Goal: Navigation & Orientation: Find specific page/section

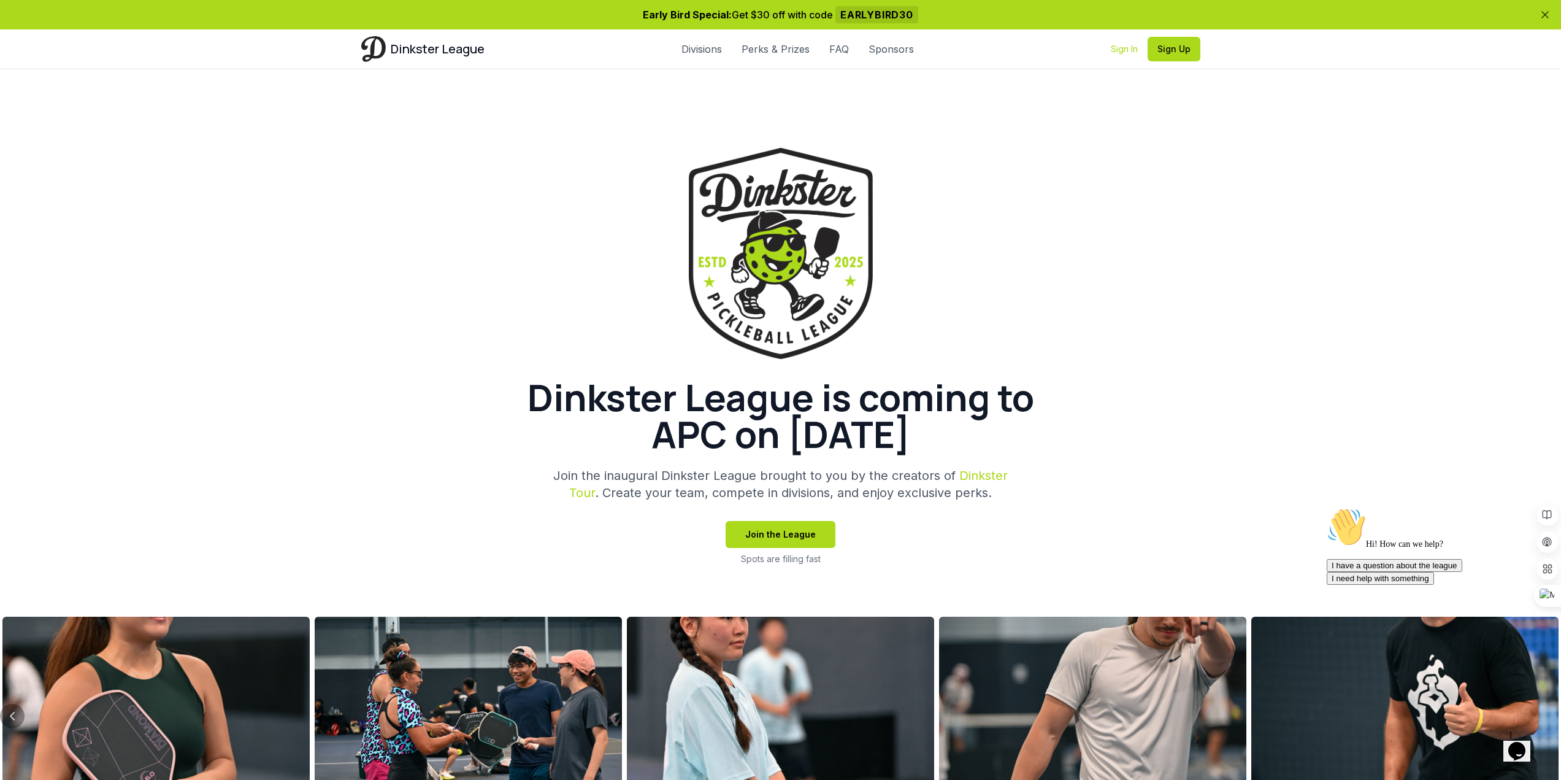
click at [1118, 44] on link "Sign In" at bounding box center [1124, 49] width 27 height 12
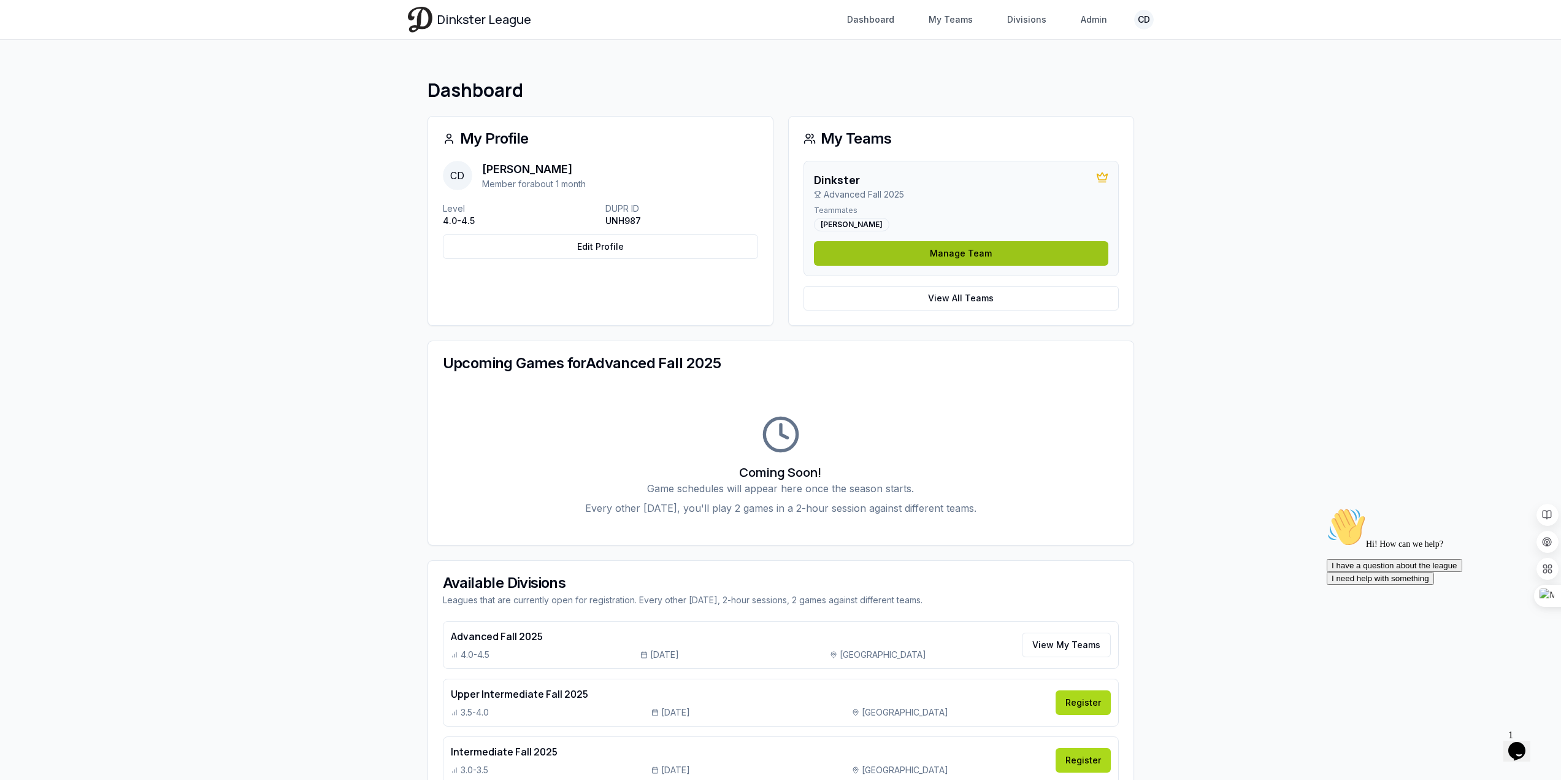
click at [953, 256] on link "Manage Team" at bounding box center [961, 253] width 294 height 25
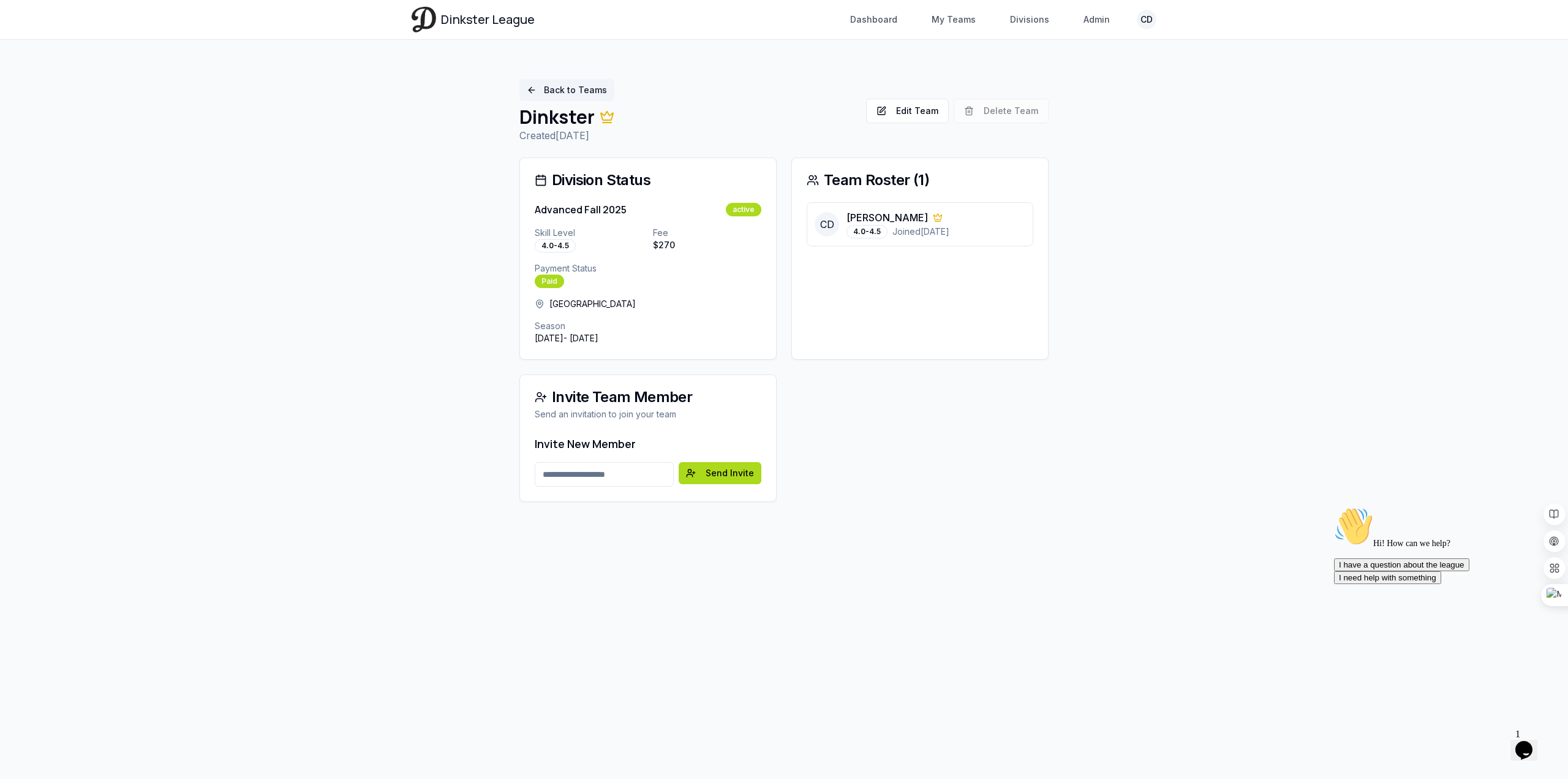
click at [522, 85] on link "Back to Teams" at bounding box center [566, 90] width 95 height 22
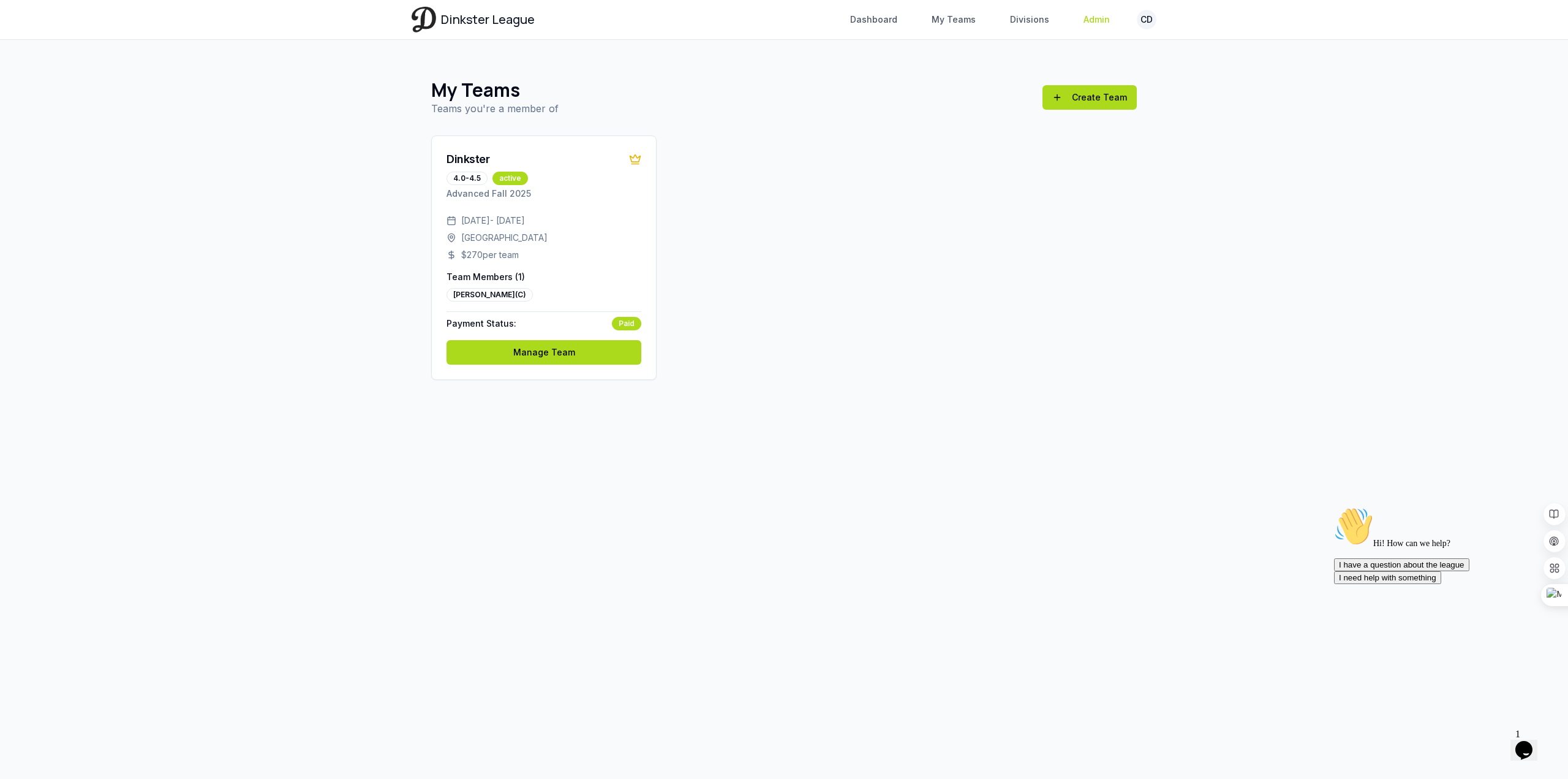
click at [1099, 15] on link "Admin" at bounding box center [1097, 20] width 41 height 22
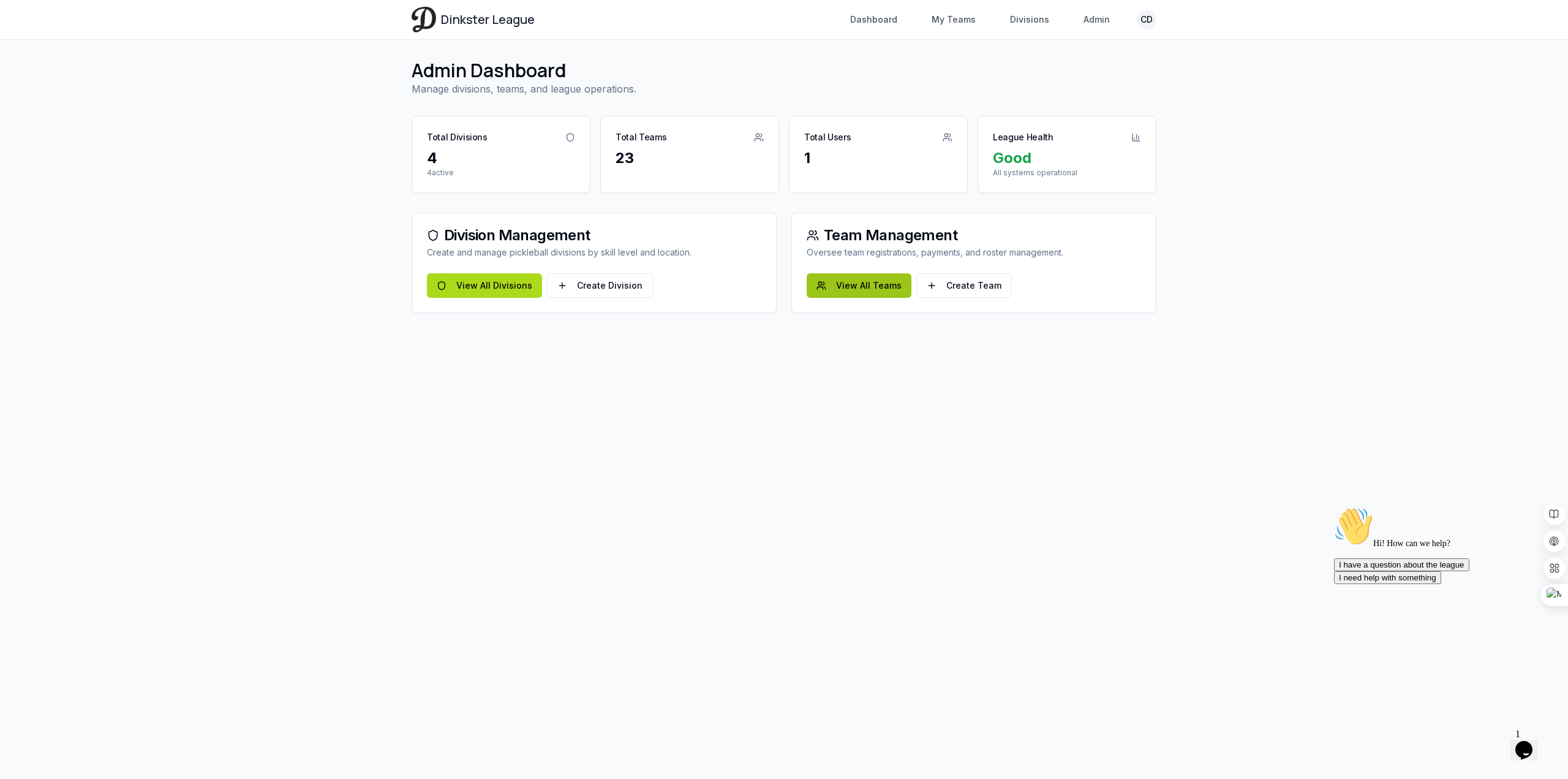
click at [846, 285] on link "View All Teams" at bounding box center [859, 286] width 105 height 25
